Goal: Information Seeking & Learning: Learn about a topic

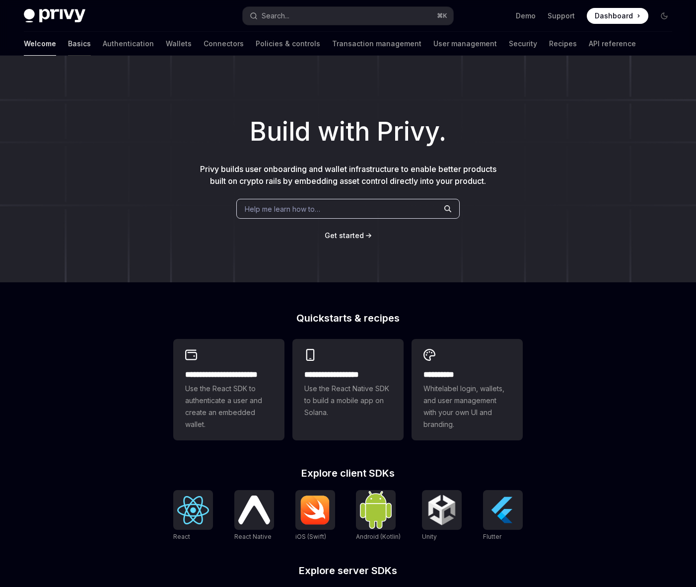
click at [68, 38] on link "Basics" at bounding box center [79, 44] width 23 height 24
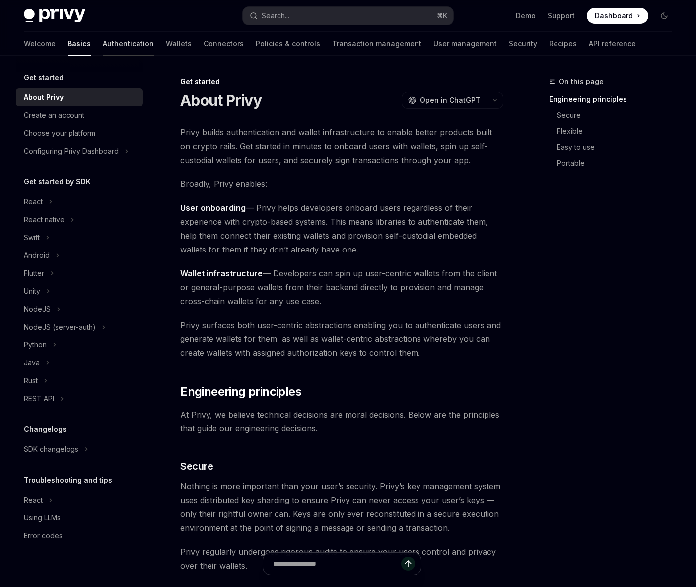
click at [103, 43] on link "Authentication" at bounding box center [128, 44] width 51 height 24
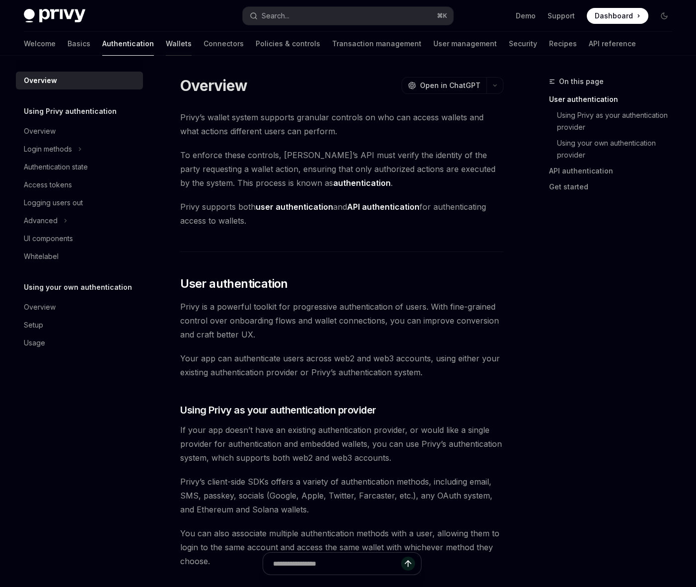
click at [166, 43] on link "Wallets" at bounding box center [179, 44] width 26 height 24
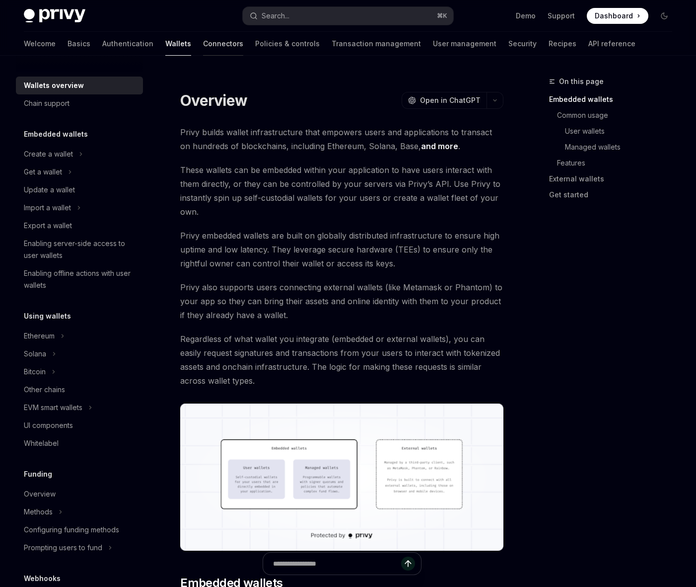
click at [203, 44] on link "Connectors" at bounding box center [223, 44] width 40 height 24
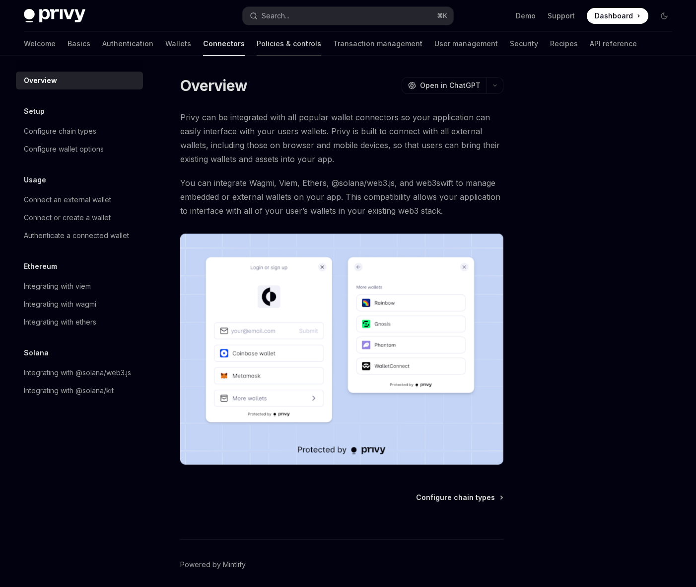
click at [257, 45] on link "Policies & controls" at bounding box center [289, 44] width 65 height 24
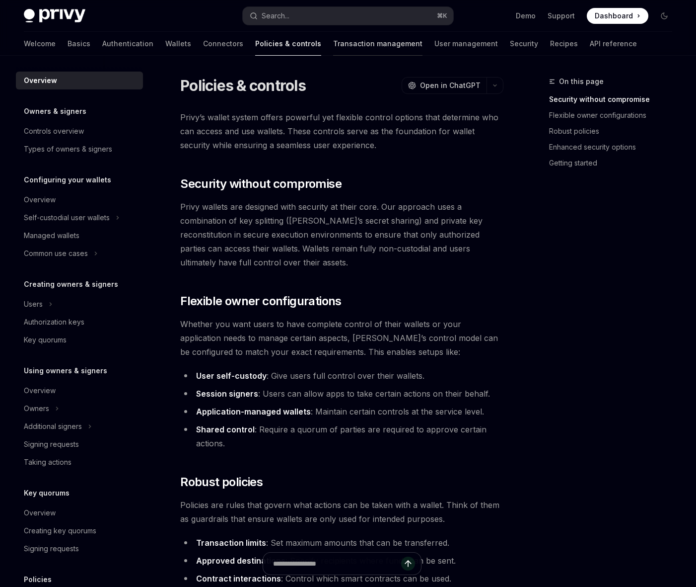
click at [333, 45] on link "Transaction management" at bounding box center [377, 44] width 89 height 24
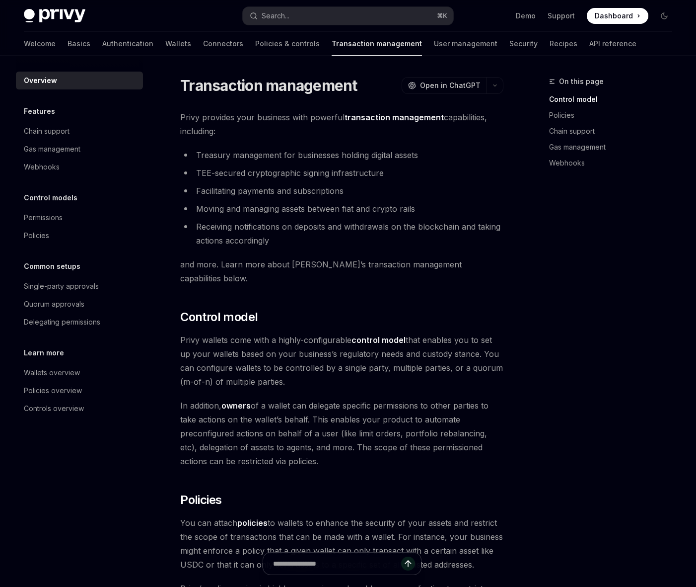
click at [373, 44] on div "Welcome Basics Authentication Wallets Connectors Policies & controls Transactio…" at bounding box center [330, 44] width 613 height 24
click at [434, 45] on link "User management" at bounding box center [466, 44] width 64 height 24
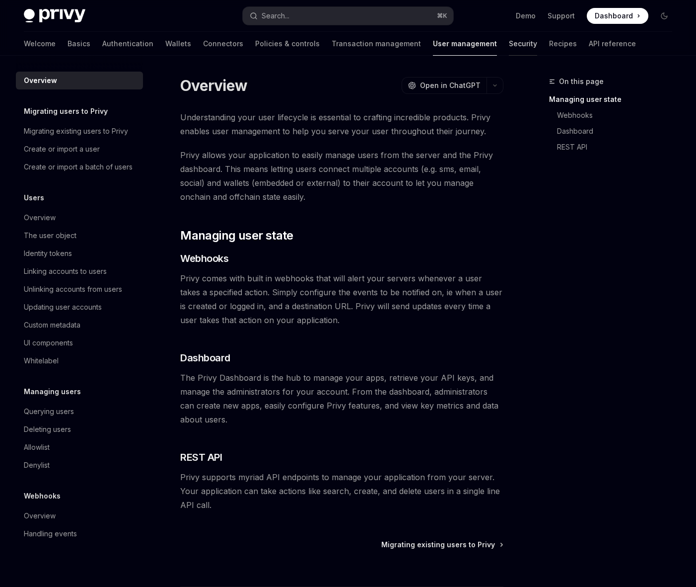
click at [509, 45] on link "Security" at bounding box center [523, 44] width 28 height 24
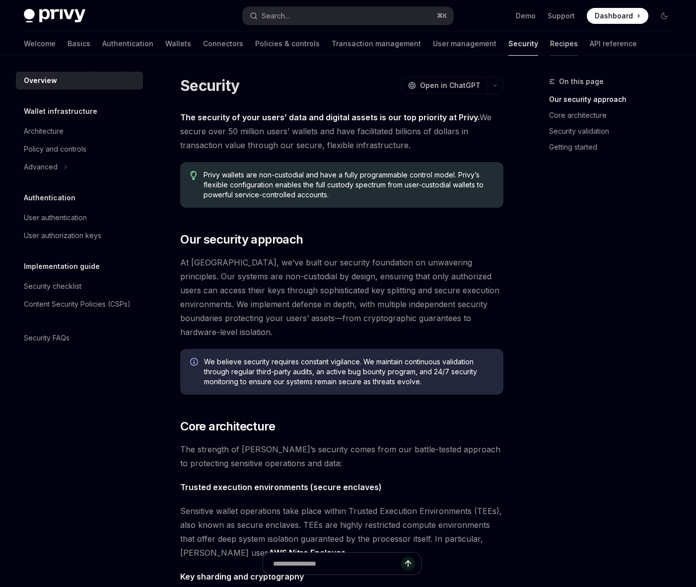
click at [550, 43] on link "Recipes" at bounding box center [564, 44] width 28 height 24
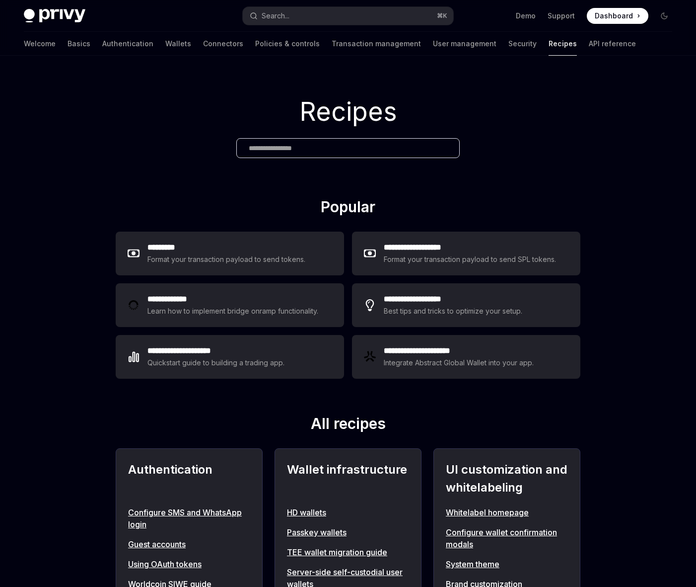
click at [53, 44] on div "Welcome Basics Authentication Wallets Connectors Policies & controls Transactio…" at bounding box center [330, 44] width 613 height 24
click at [68, 44] on link "Basics" at bounding box center [79, 44] width 23 height 24
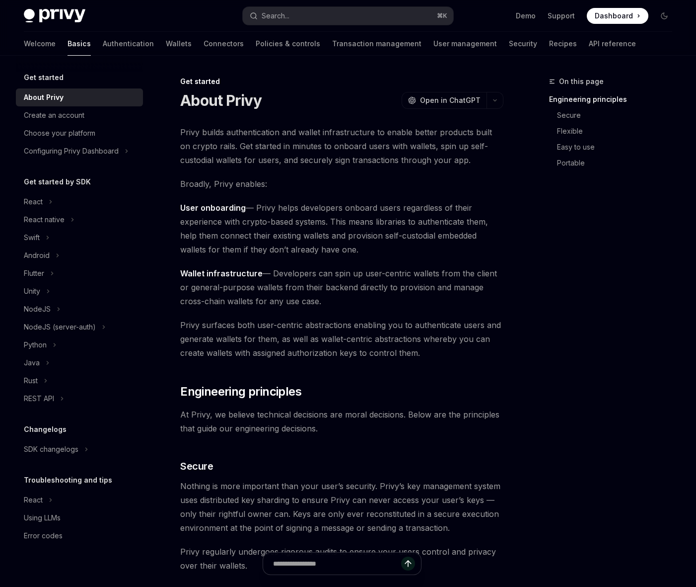
click at [49, 16] on img at bounding box center [55, 16] width 62 height 14
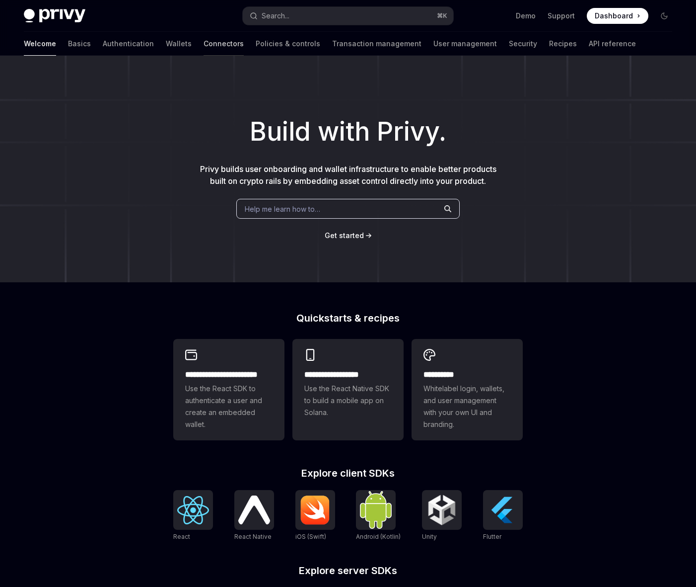
click at [204, 47] on link "Connectors" at bounding box center [224, 44] width 40 height 24
type textarea "*"
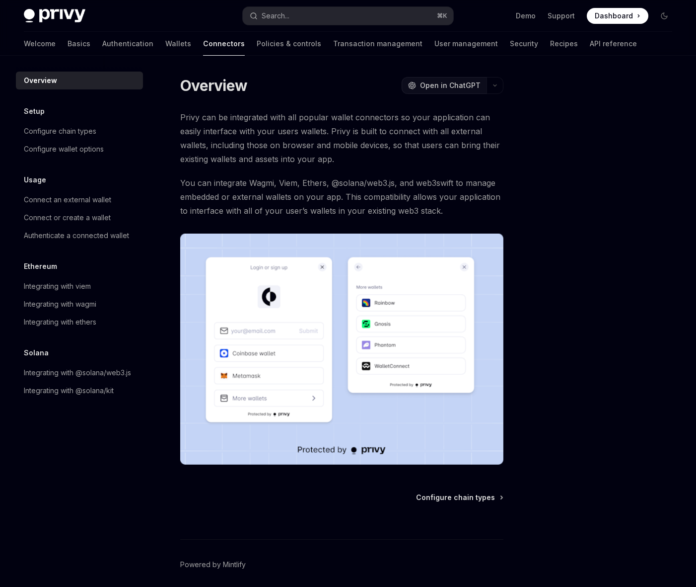
click at [445, 87] on span "Open in ChatGPT" at bounding box center [450, 85] width 61 height 10
